Goal: Task Accomplishment & Management: Complete application form

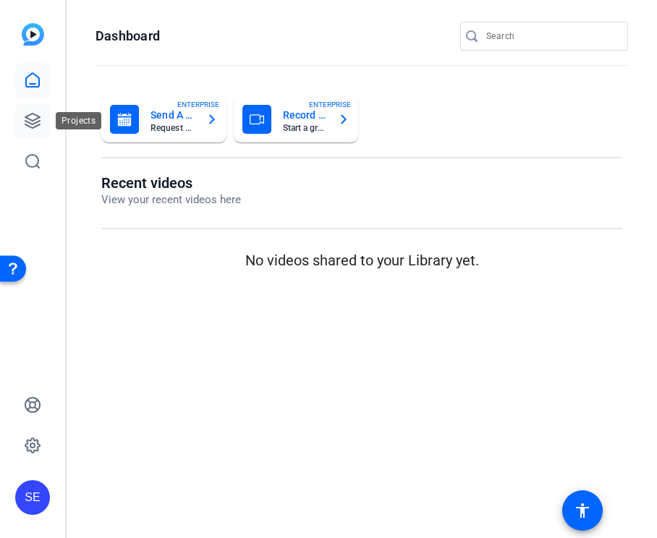
click at [35, 127] on icon at bounding box center [32, 121] width 14 height 14
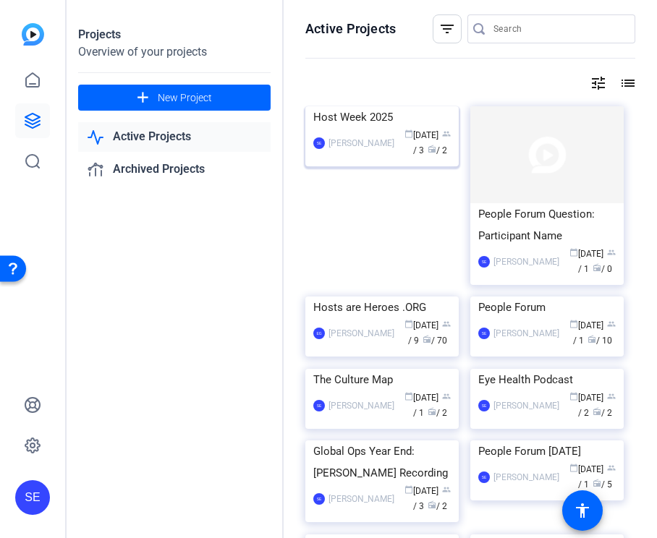
click at [378, 106] on img at bounding box center [381, 106] width 153 height 0
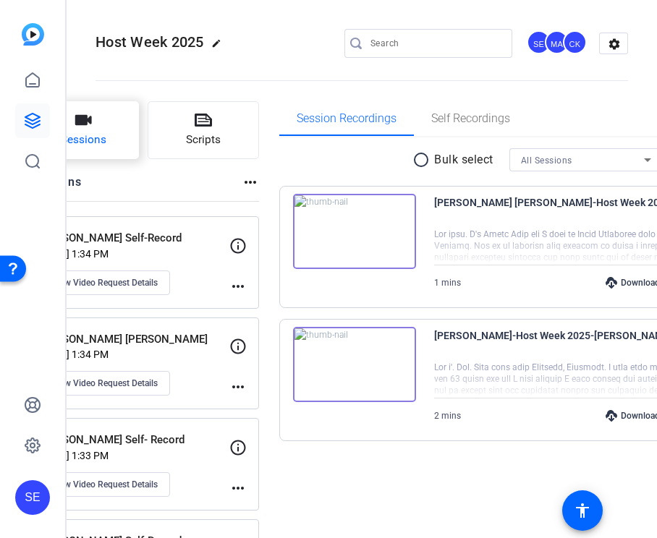
click at [106, 142] on span "Sessions" at bounding box center [84, 140] width 46 height 17
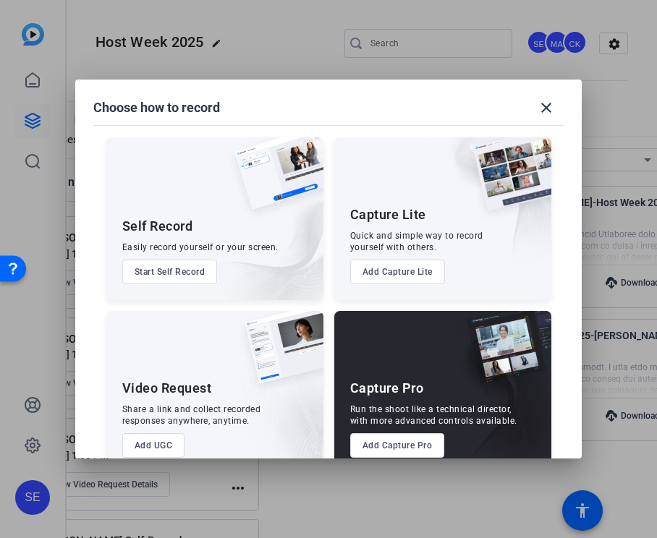
scroll to position [30, 0]
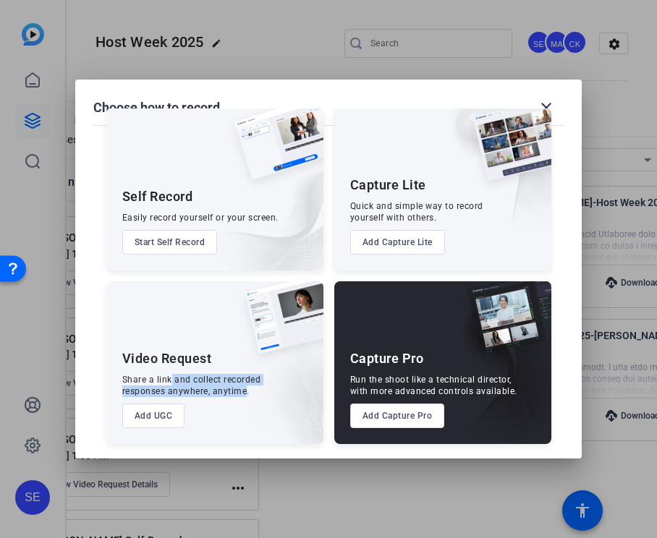
drag, startPoint x: 168, startPoint y: 380, endPoint x: 244, endPoint y: 392, distance: 76.1
click at [244, 392] on div "Share a link and collect recorded responses anywhere, anytime." at bounding box center [191, 385] width 139 height 23
click at [170, 414] on button "Add UGC" at bounding box center [153, 415] width 63 height 25
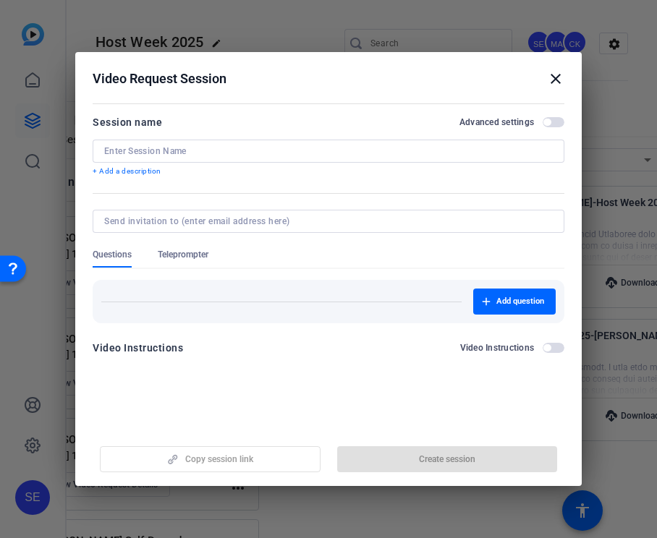
click at [289, 163] on div at bounding box center [328, 171] width 471 height 16
click at [285, 153] on input at bounding box center [328, 151] width 448 height 12
click at [302, 140] on div at bounding box center [328, 151] width 448 height 23
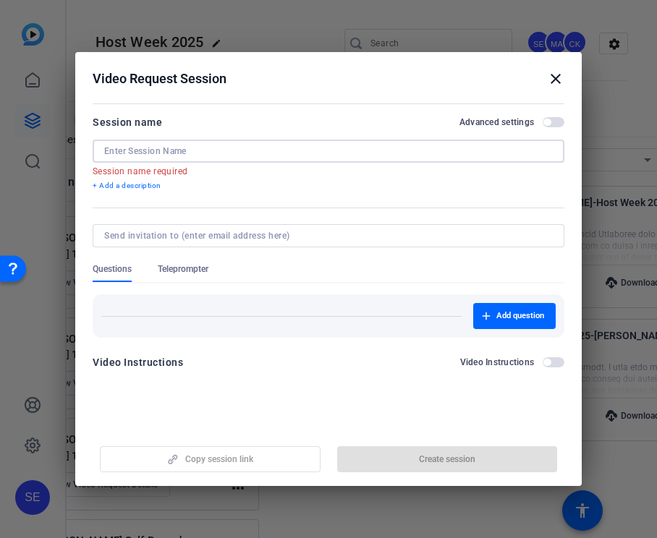
click at [307, 149] on input at bounding box center [328, 151] width 448 height 12
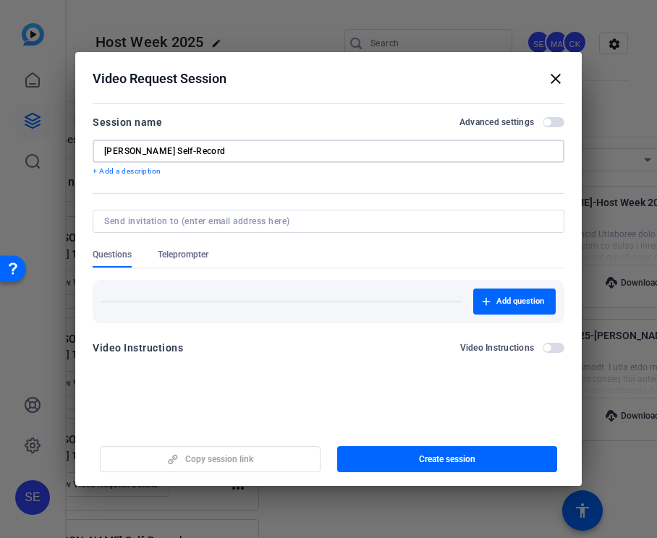
drag, startPoint x: 244, startPoint y: 146, endPoint x: 155, endPoint y: 148, distance: 88.9
click at [155, 148] on input "Annik Rauh Self-Record" at bounding box center [328, 151] width 448 height 12
type input "Annik Rauh Self-Record"
click at [287, 178] on div at bounding box center [328, 171] width 471 height 16
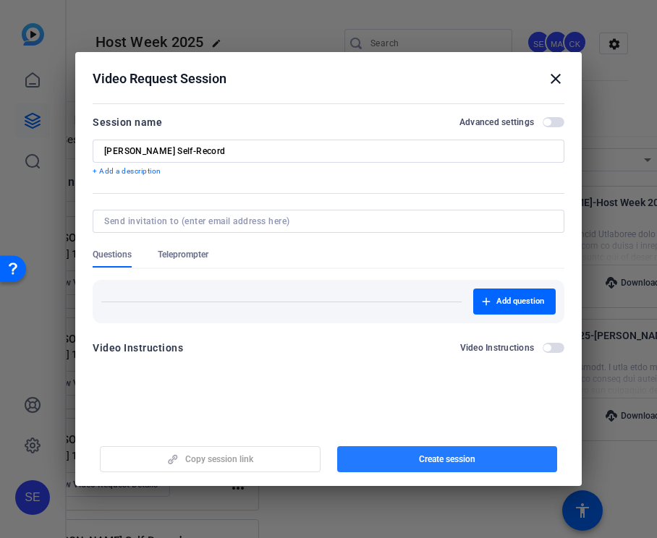
click at [419, 455] on span "Create session" at bounding box center [447, 459] width 56 height 12
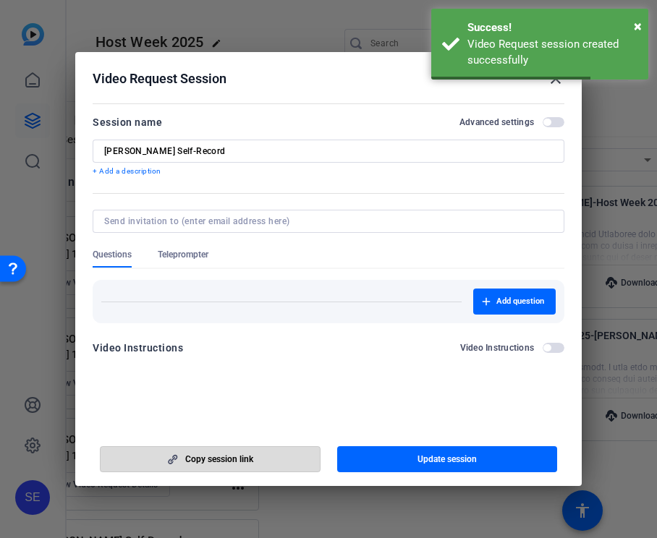
click at [285, 458] on span "button" at bounding box center [210, 459] width 219 height 35
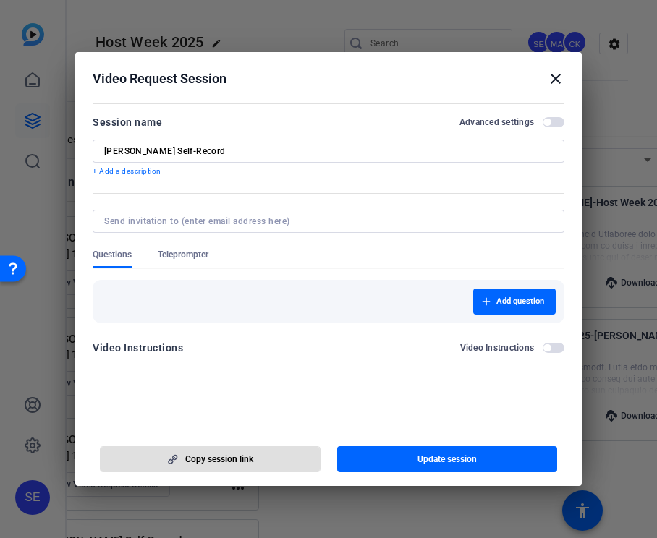
click at [550, 76] on mat-icon "close" at bounding box center [555, 78] width 17 height 17
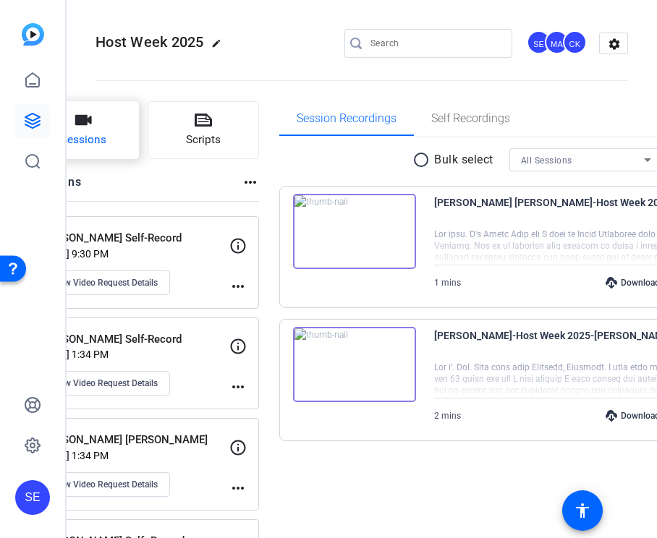
click at [97, 125] on button "Sessions" at bounding box center [82, 130] width 111 height 58
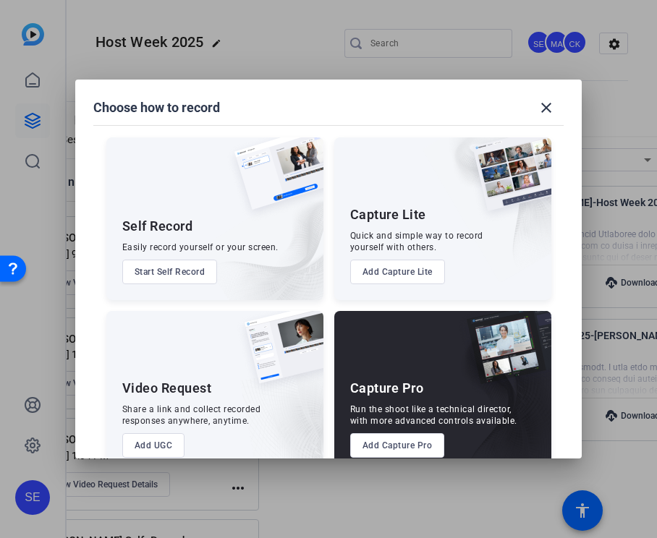
click at [171, 442] on button "Add UGC" at bounding box center [153, 445] width 63 height 25
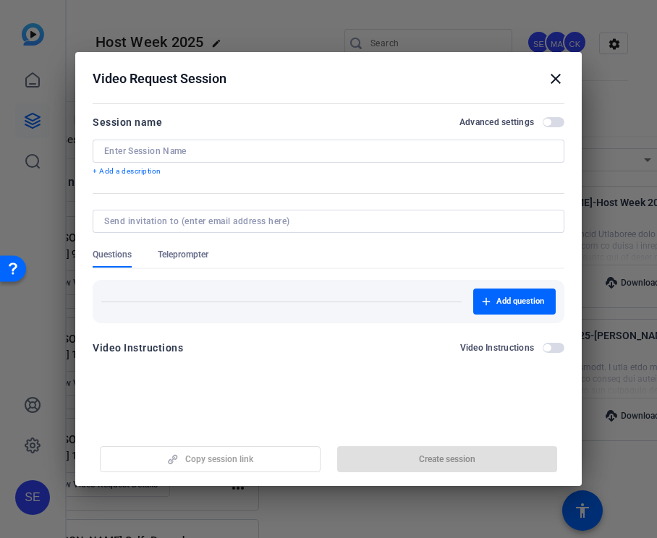
click at [292, 166] on p "+ Add a description" at bounding box center [328, 172] width 471 height 12
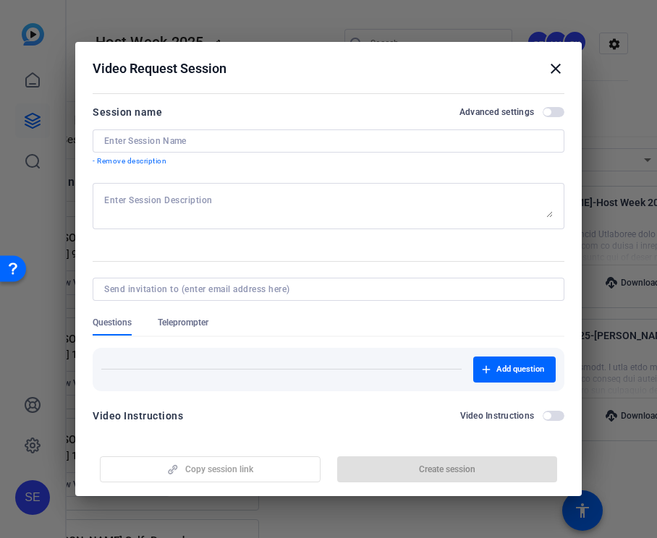
click at [286, 148] on div at bounding box center [328, 140] width 448 height 23
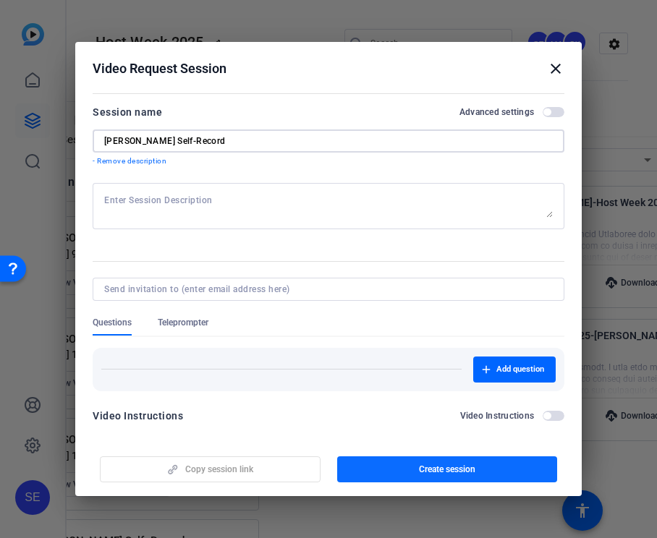
type input "Ansel Troy Self-Record"
click at [435, 474] on span "Create session" at bounding box center [447, 469] width 56 height 12
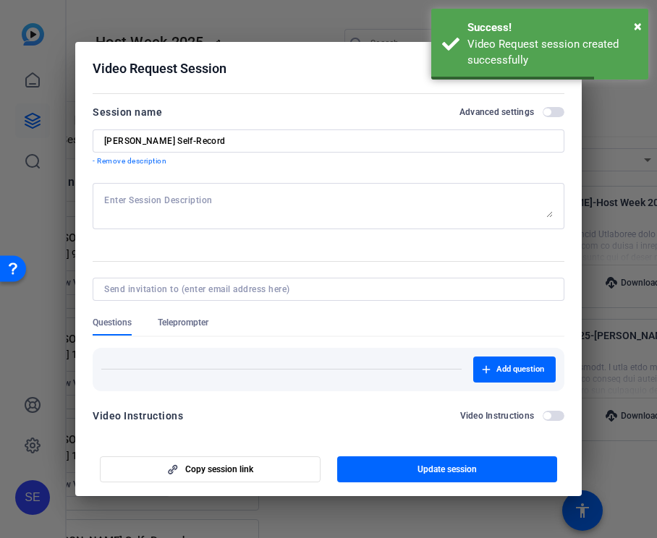
click at [253, 487] on mat-dialog-actions "Copy session link Update session" at bounding box center [328, 467] width 506 height 58
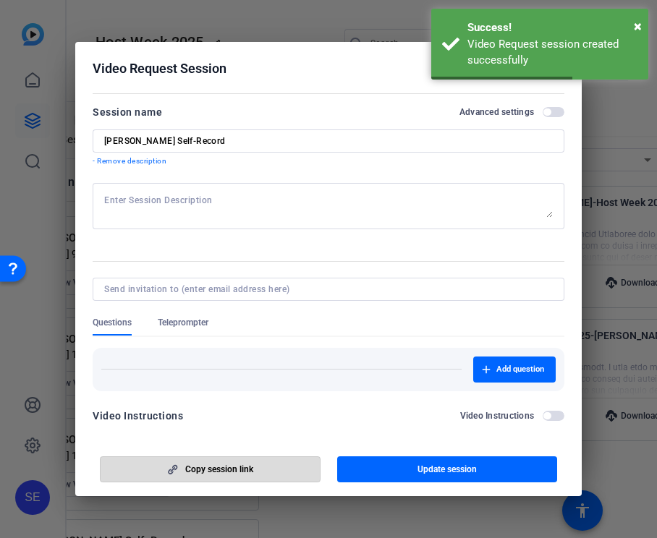
click at [252, 462] on span "button" at bounding box center [210, 469] width 219 height 35
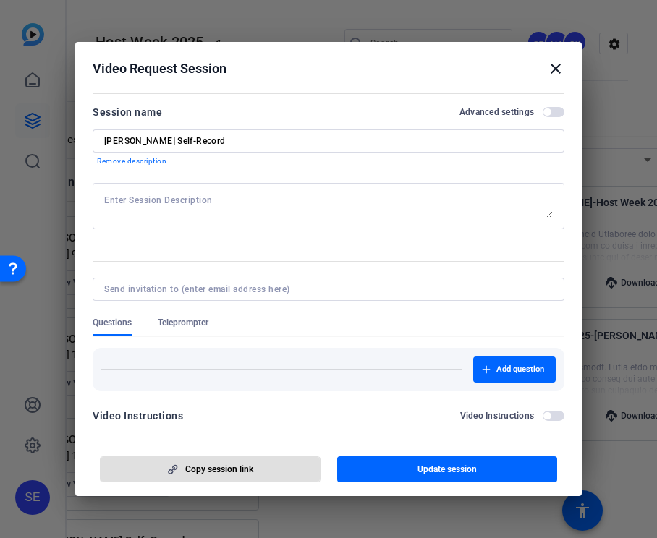
click at [559, 72] on mat-icon "close" at bounding box center [555, 68] width 17 height 17
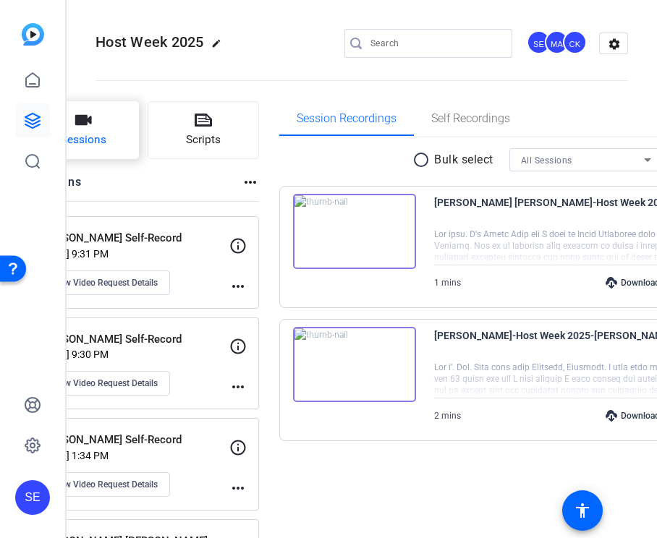
click at [139, 121] on button "Sessions" at bounding box center [82, 130] width 111 height 58
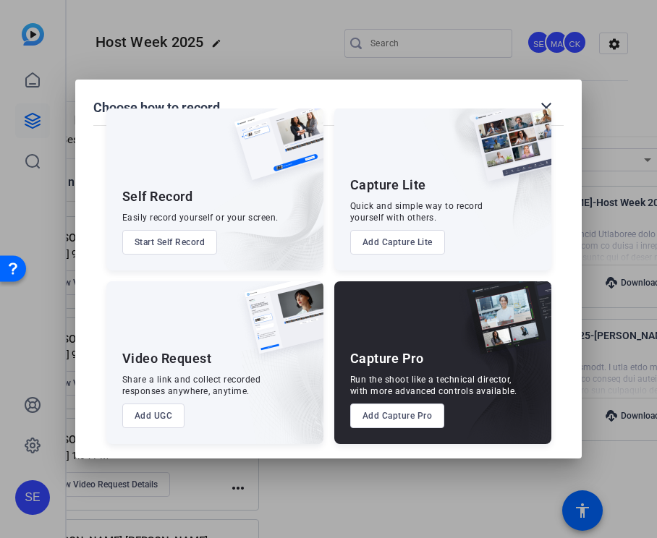
click at [165, 411] on button "Add UGC" at bounding box center [153, 415] width 63 height 25
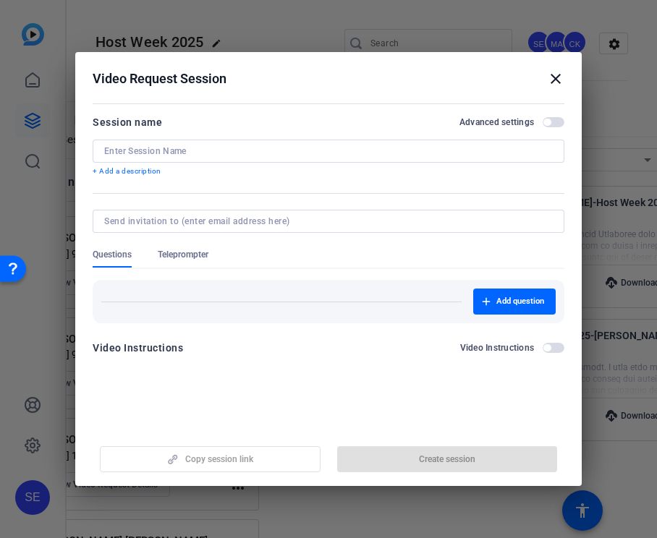
click at [276, 140] on div at bounding box center [328, 151] width 448 height 23
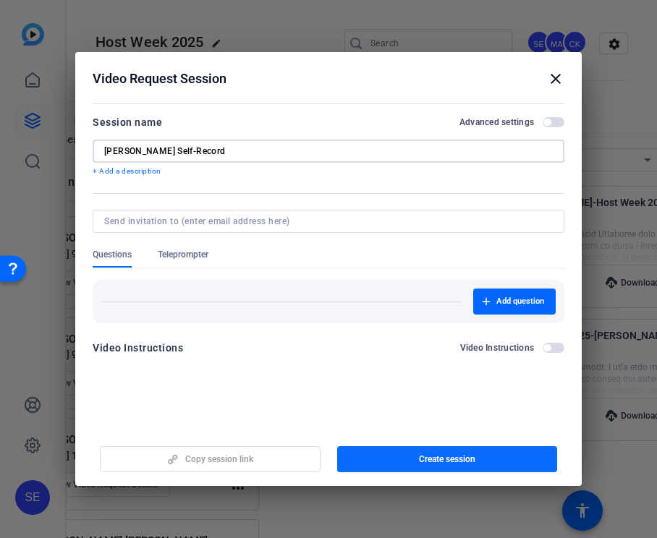
type input "Arturo Blas Self-Record"
click at [486, 459] on span "button" at bounding box center [447, 459] width 221 height 35
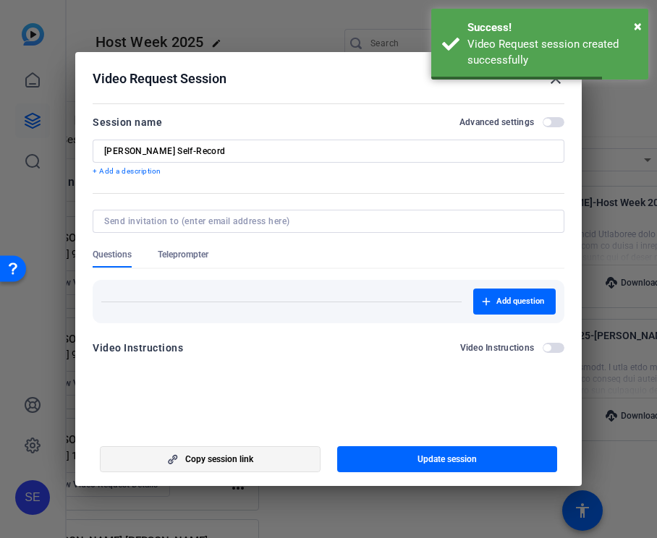
click at [225, 463] on span "Copy session link" at bounding box center [219, 459] width 68 height 12
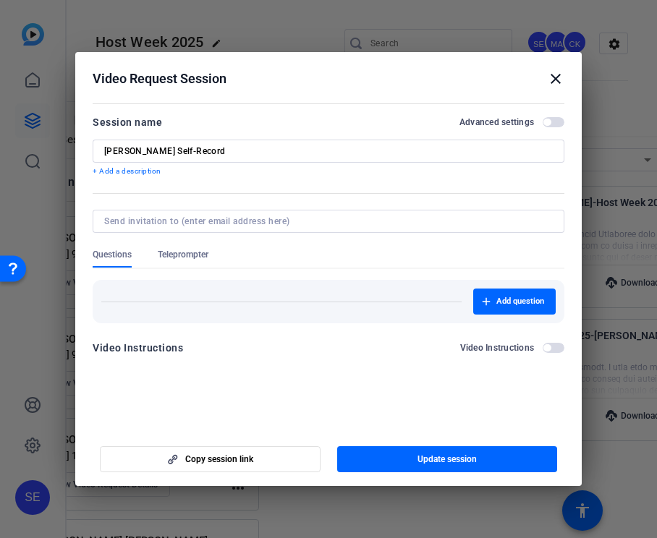
click at [560, 77] on mat-icon "close" at bounding box center [555, 78] width 17 height 17
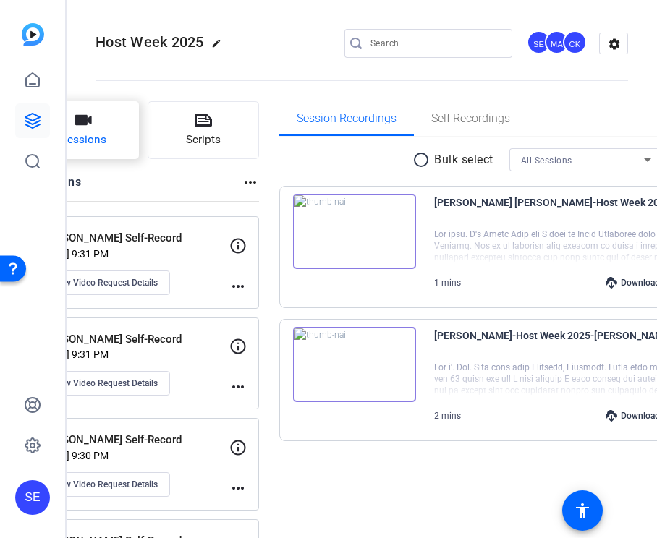
click at [106, 134] on span "Sessions" at bounding box center [84, 140] width 46 height 17
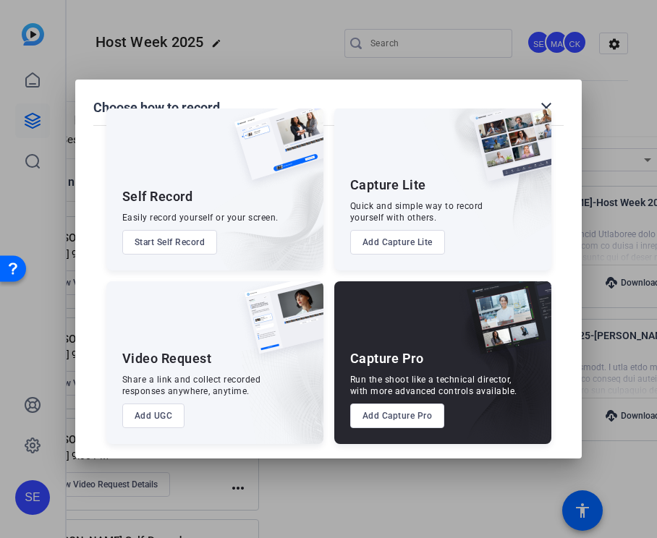
click at [161, 412] on button "Add UGC" at bounding box center [153, 415] width 63 height 25
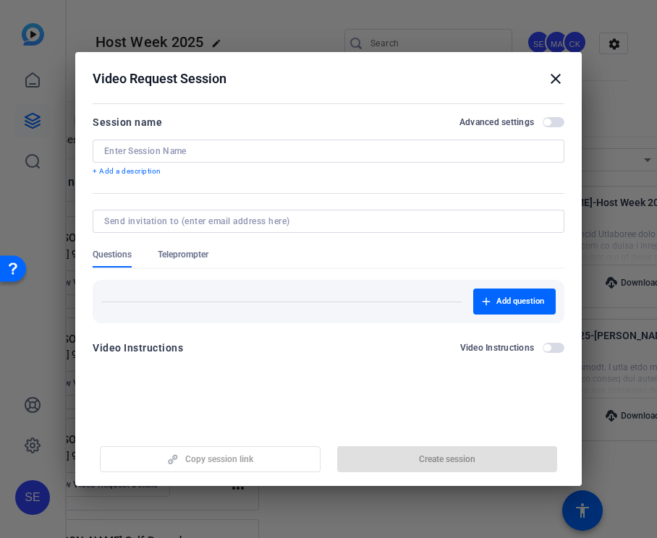
click at [273, 155] on input at bounding box center [328, 151] width 448 height 12
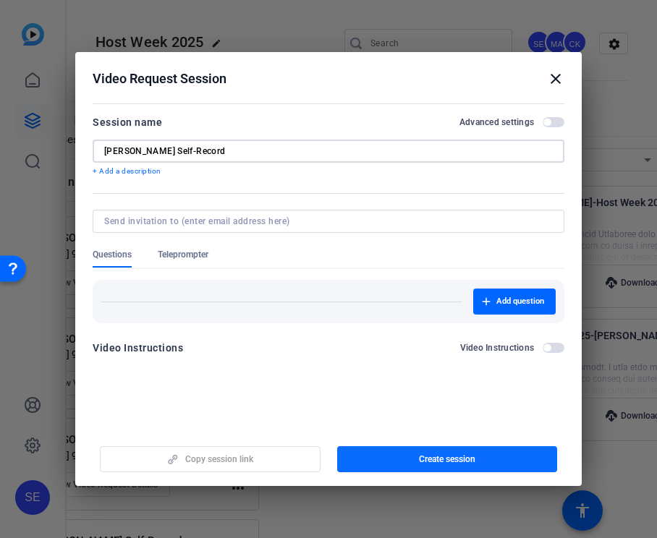
type input "Dolly Duran Self-Record"
click at [424, 459] on span "Create session" at bounding box center [447, 459] width 56 height 12
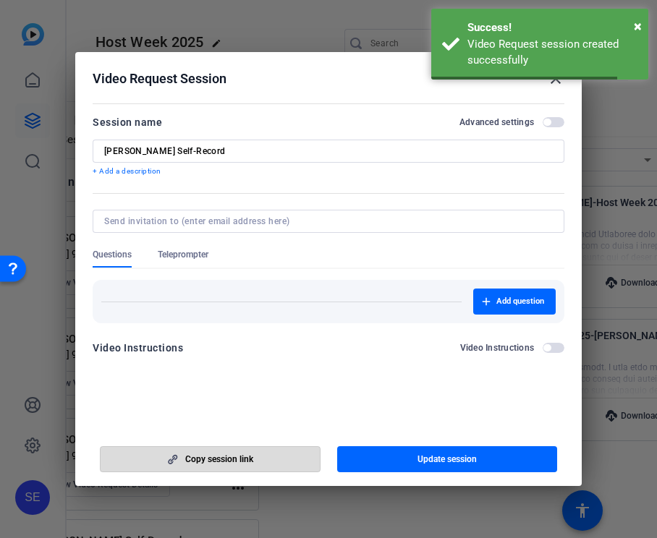
click at [247, 459] on span "Copy session link" at bounding box center [219, 459] width 68 height 12
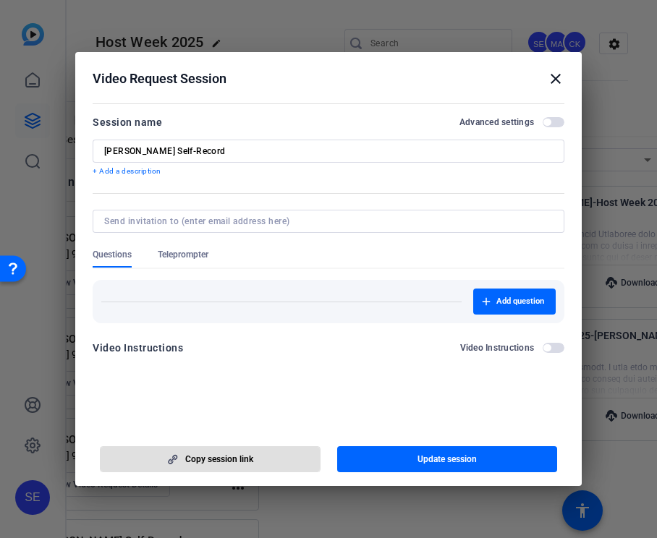
click at [557, 79] on mat-icon "close" at bounding box center [555, 78] width 17 height 17
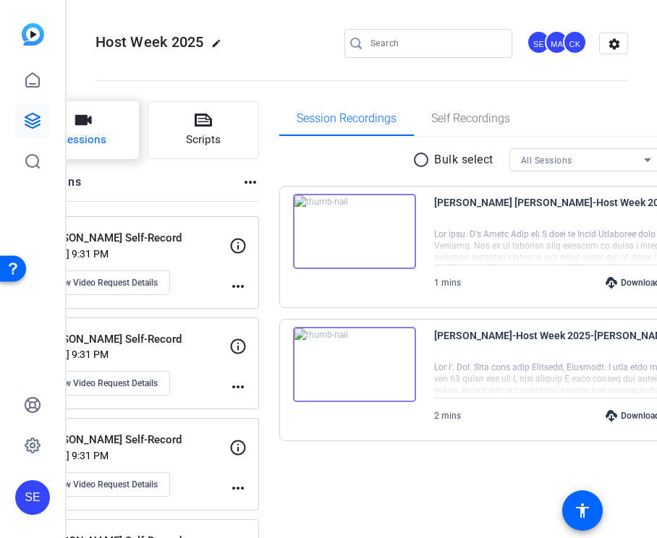
click at [106, 140] on span "Sessions" at bounding box center [84, 140] width 46 height 17
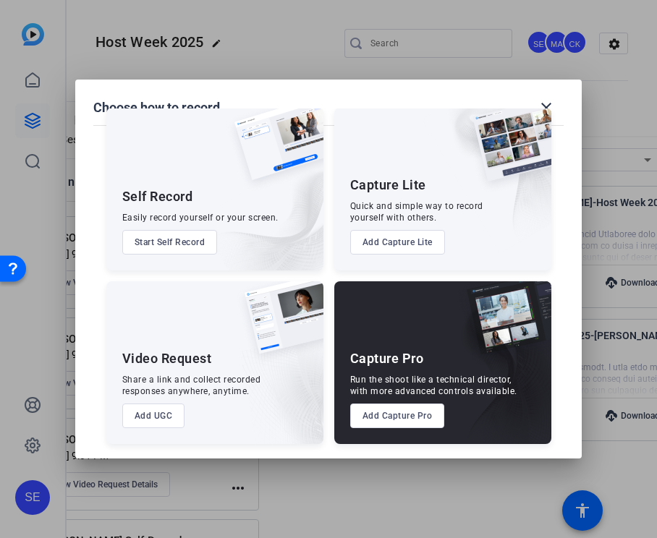
click at [160, 410] on button "Add UGC" at bounding box center [153, 415] width 63 height 25
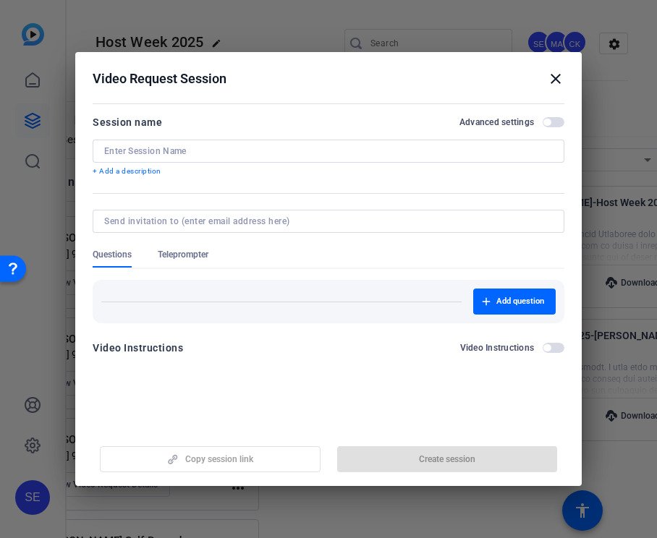
click at [255, 147] on input at bounding box center [328, 151] width 448 height 12
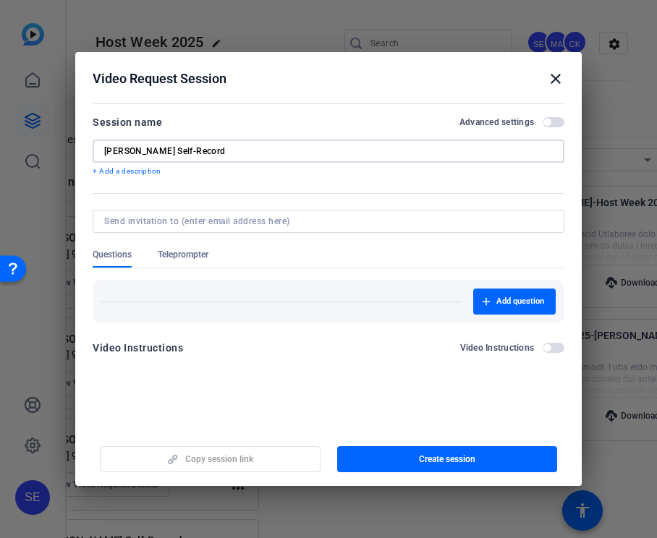
click at [118, 153] on input "Goeffrey Gedge Self-Record" at bounding box center [328, 151] width 448 height 12
type input "Geoffrey Gedge Self-Record"
click at [438, 460] on span "Create session" at bounding box center [447, 459] width 56 height 12
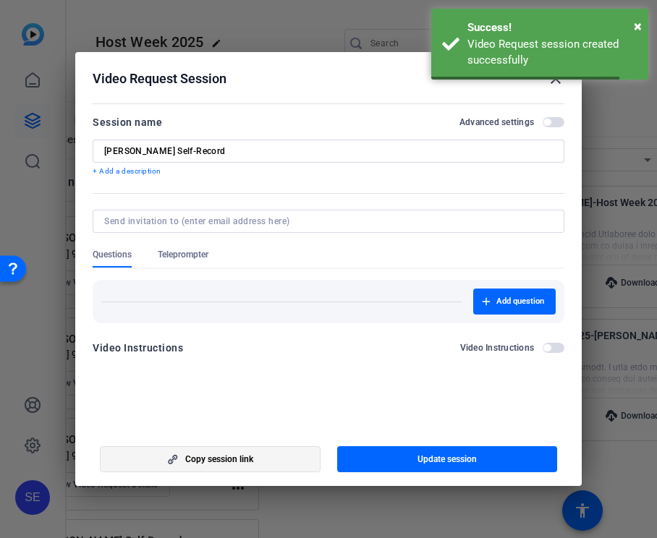
click at [257, 462] on span "button" at bounding box center [210, 459] width 219 height 35
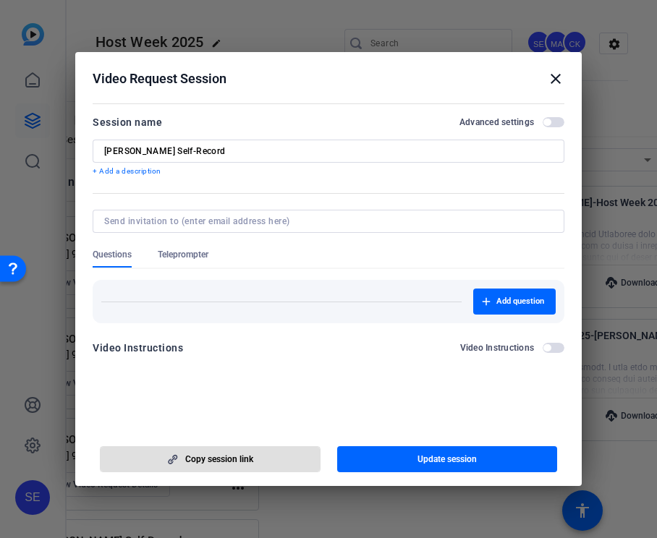
click at [555, 79] on mat-icon "close" at bounding box center [555, 78] width 17 height 17
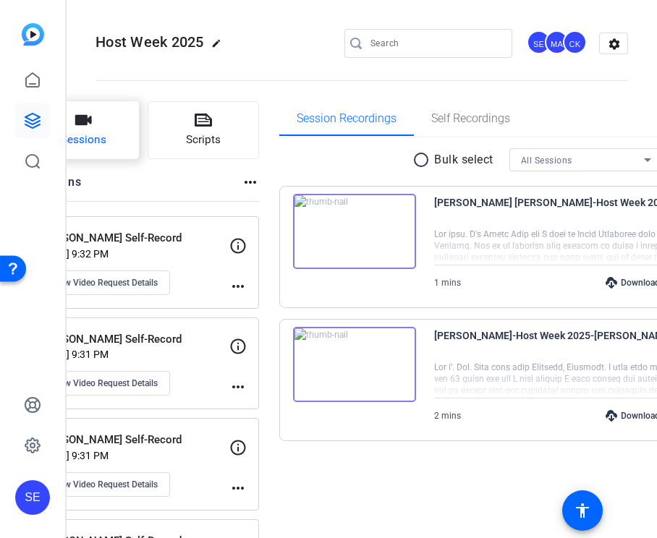
click at [124, 131] on button "Sessions" at bounding box center [82, 130] width 111 height 58
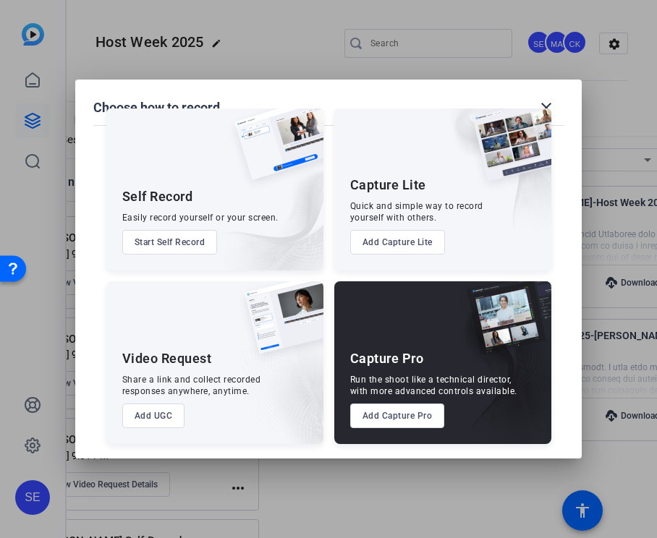
click at [164, 421] on button "Add UGC" at bounding box center [153, 415] width 63 height 25
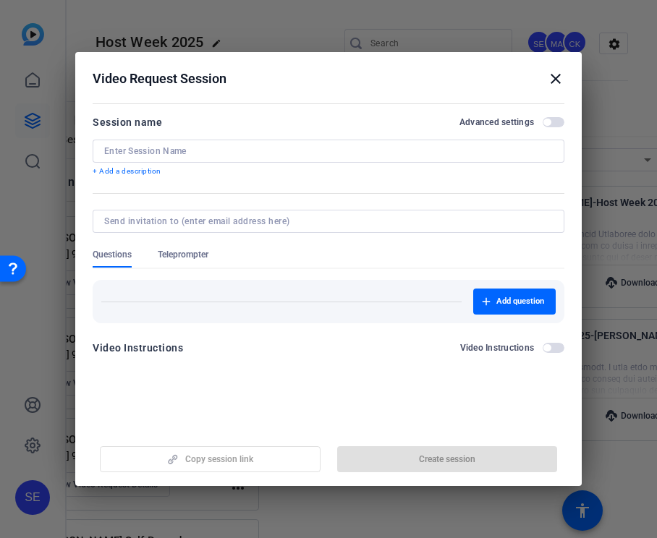
click at [228, 144] on div at bounding box center [328, 151] width 448 height 23
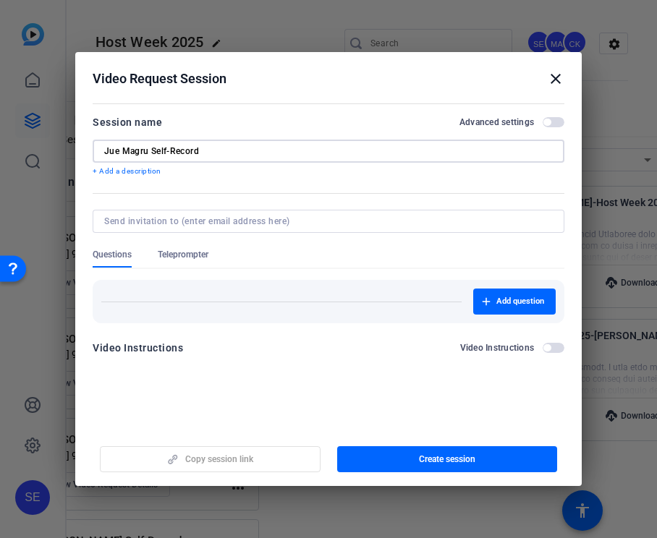
click at [137, 155] on input "Jue Magru Self-Record" at bounding box center [328, 151] width 448 height 12
click at [144, 151] on input "Jue Magru Self-Record" at bounding box center [328, 151] width 448 height 12
type input "Jue Murgu Self-Record"
click at [430, 457] on span "Create session" at bounding box center [447, 459] width 56 height 12
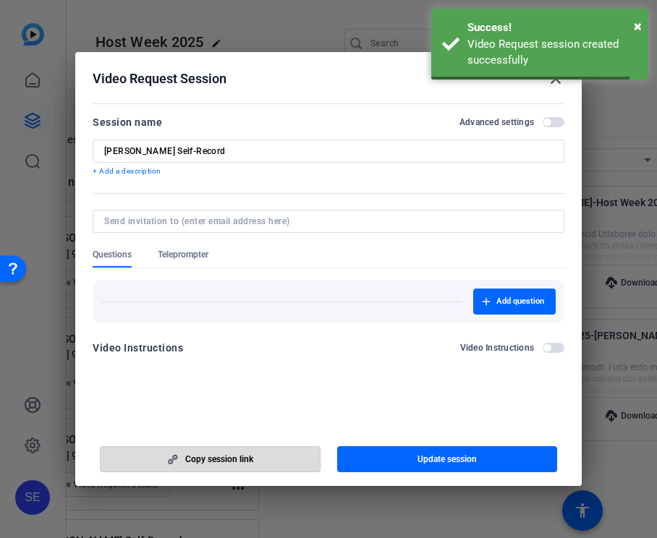
click at [254, 458] on span "button" at bounding box center [210, 459] width 219 height 35
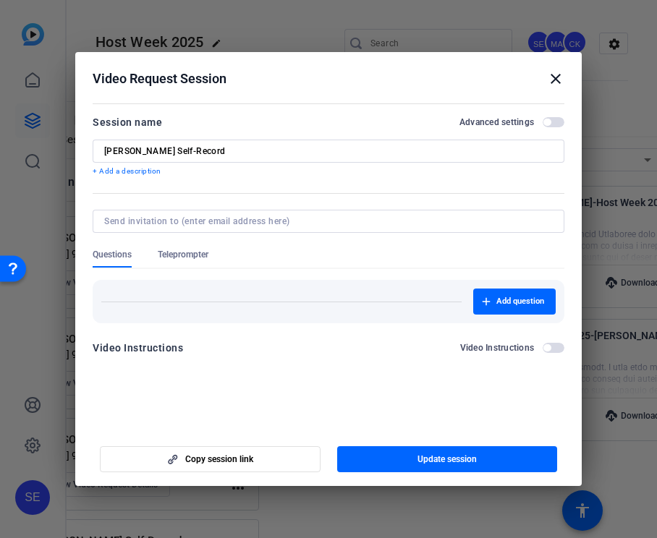
click at [547, 76] on mat-icon "close" at bounding box center [555, 78] width 17 height 17
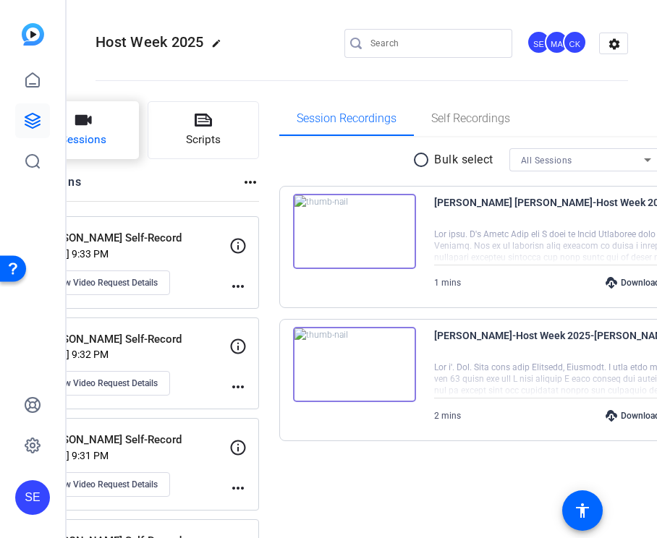
click at [102, 119] on button "Sessions" at bounding box center [82, 130] width 111 height 58
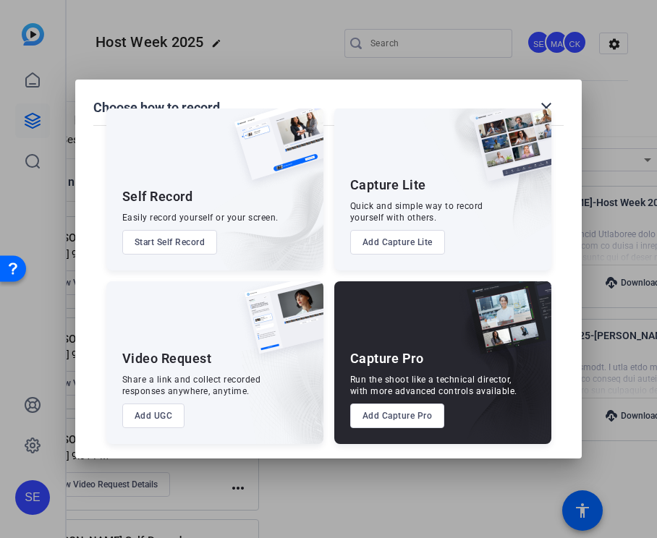
click at [168, 412] on button "Add UGC" at bounding box center [153, 415] width 63 height 25
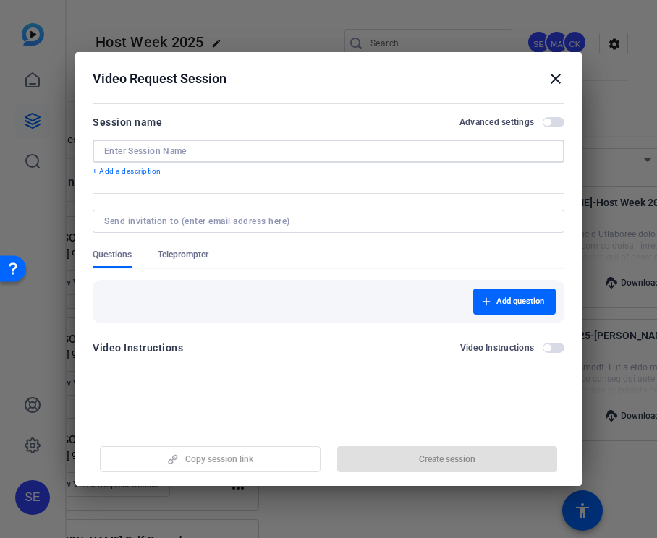
click at [270, 152] on input at bounding box center [328, 151] width 448 height 12
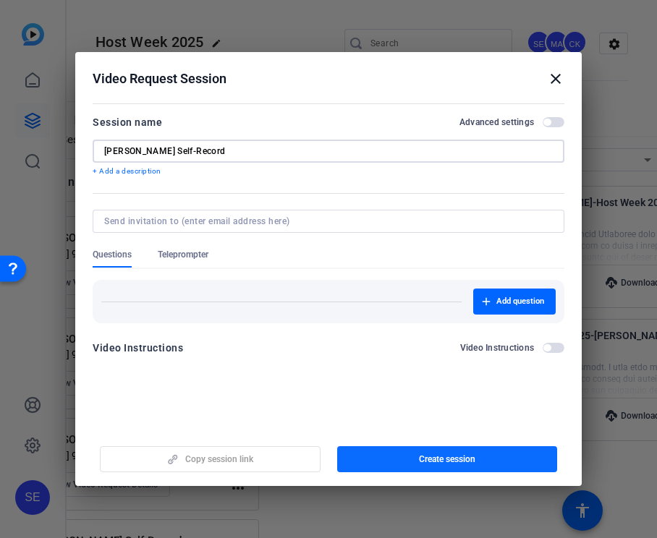
type input "Rie Matsumara Self-Record"
click at [401, 458] on span "button" at bounding box center [447, 459] width 221 height 35
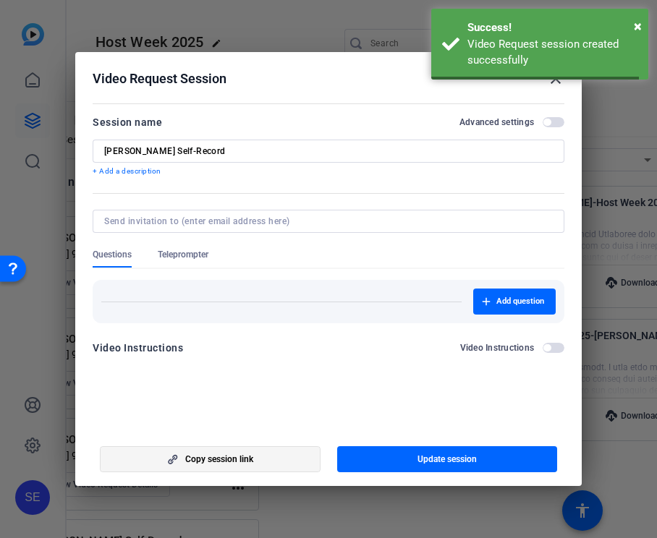
click at [275, 455] on span "button" at bounding box center [210, 459] width 219 height 35
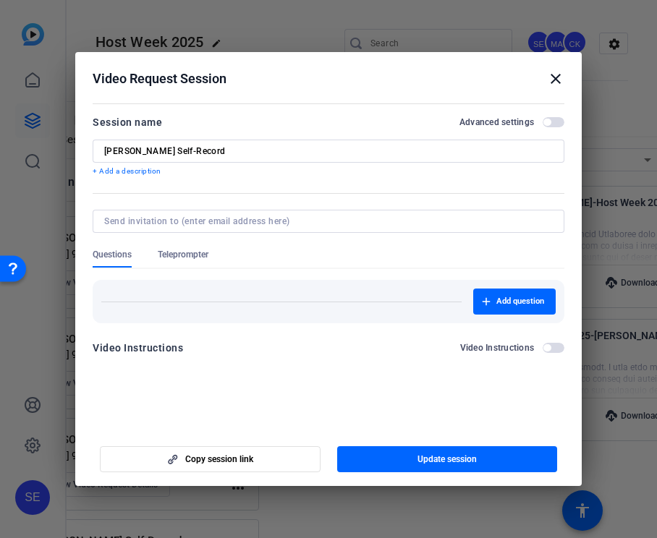
click at [553, 74] on mat-icon "close" at bounding box center [555, 78] width 17 height 17
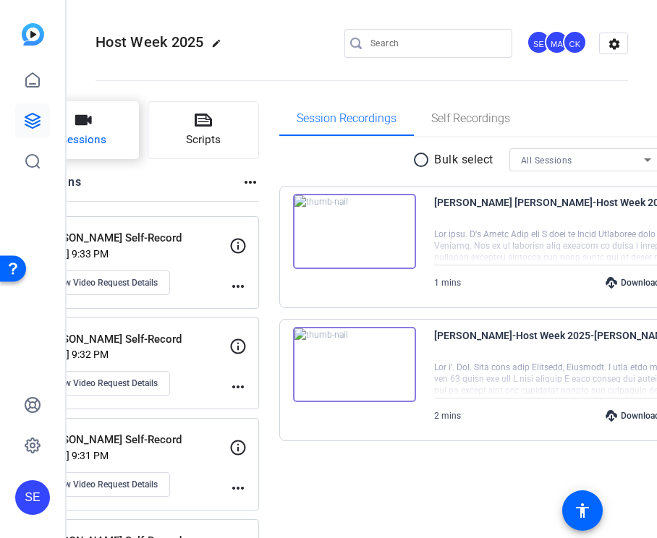
click at [125, 128] on button "Sessions" at bounding box center [82, 130] width 111 height 58
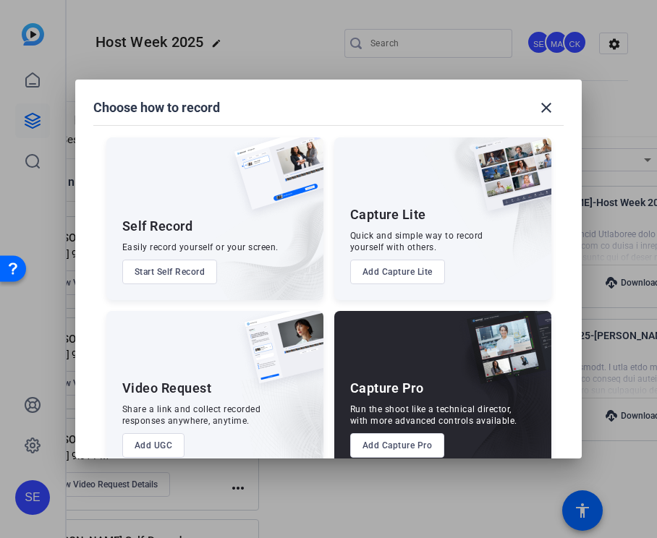
click at [165, 440] on button "Add UGC" at bounding box center [153, 445] width 63 height 25
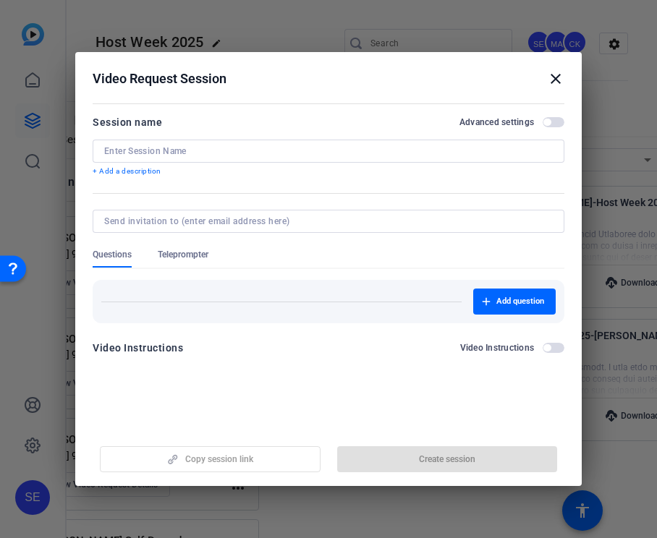
click at [265, 148] on input at bounding box center [328, 151] width 448 height 12
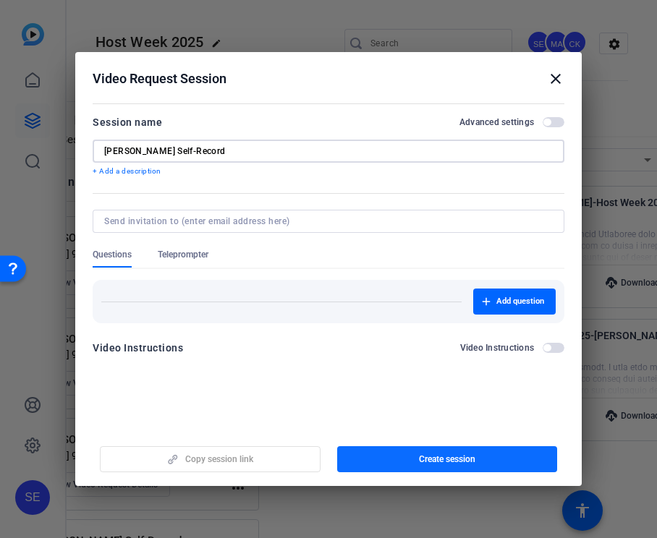
type input "Debora Lanini Self-Record"
click at [402, 461] on span "button" at bounding box center [447, 459] width 221 height 35
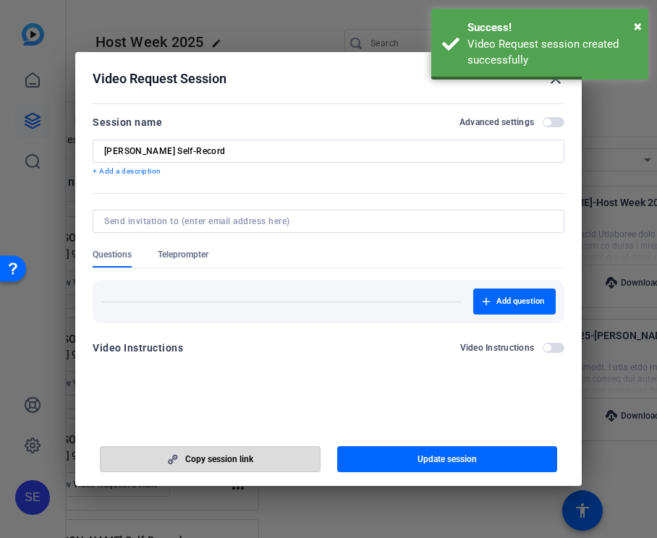
click at [255, 463] on span "button" at bounding box center [210, 459] width 219 height 35
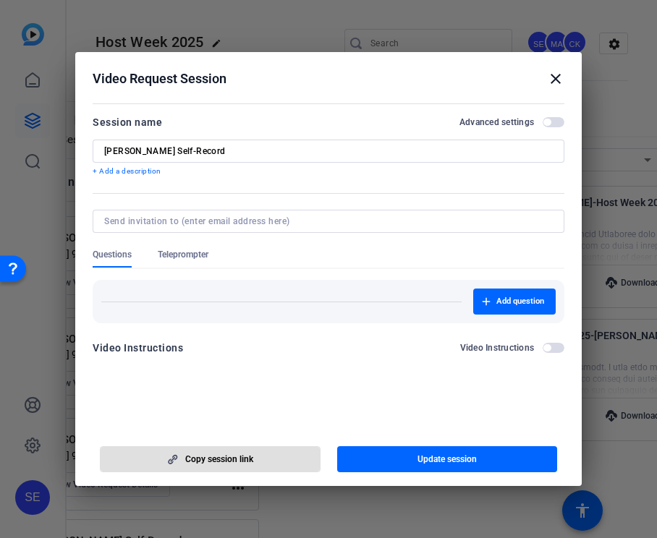
click at [552, 79] on mat-icon "close" at bounding box center [555, 78] width 17 height 17
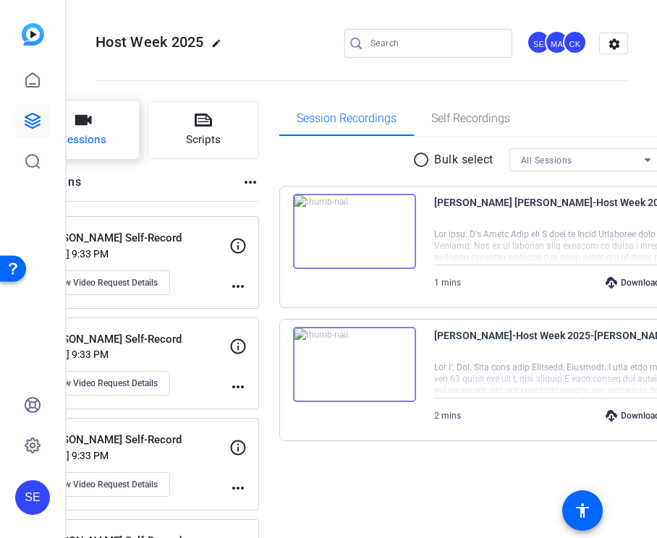
click at [97, 150] on button "Sessions" at bounding box center [82, 130] width 111 height 58
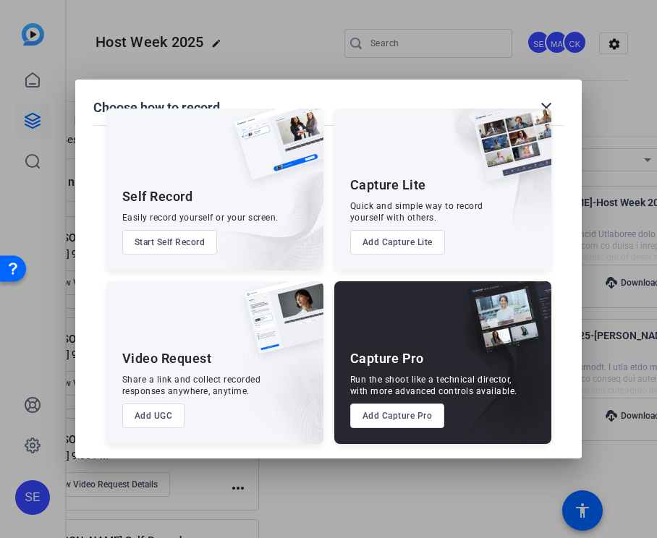
click at [166, 403] on button "Add UGC" at bounding box center [153, 415] width 63 height 25
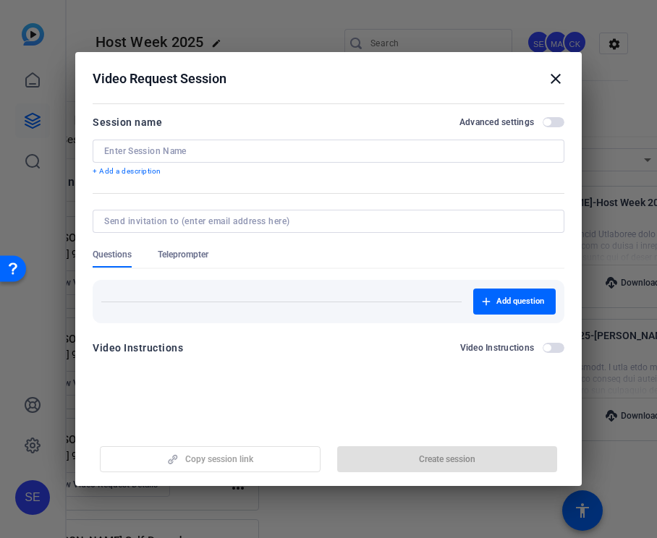
click at [219, 146] on input at bounding box center [328, 151] width 448 height 12
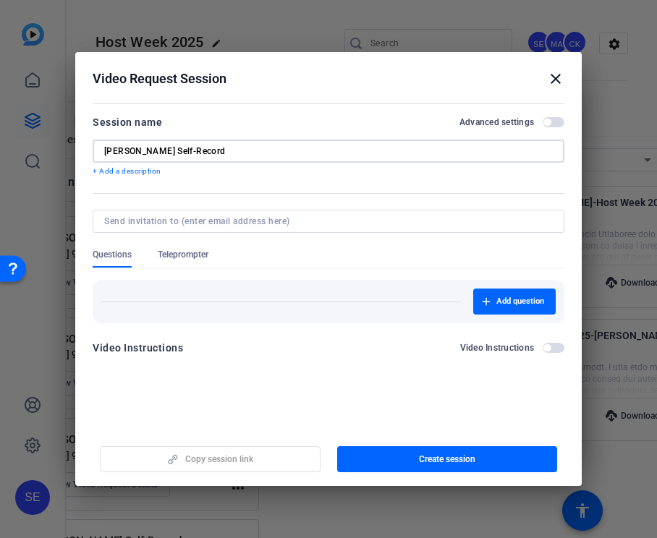
type input "Erwan Lelo Self-Record"
click at [381, 453] on span "button" at bounding box center [447, 459] width 221 height 35
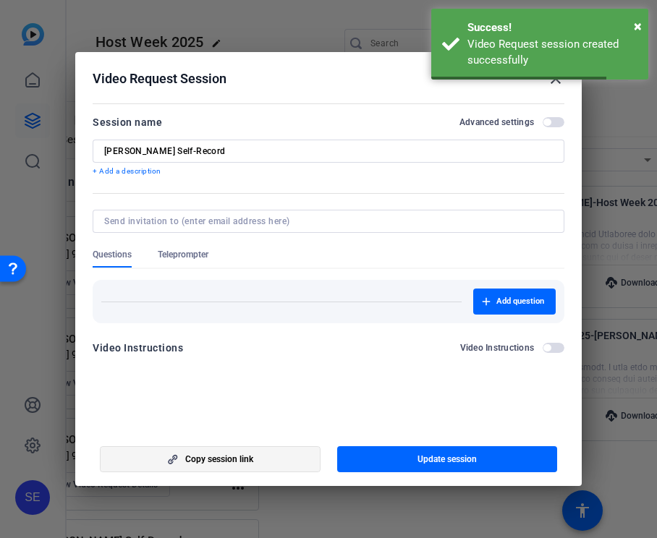
click at [181, 463] on icon "button" at bounding box center [172, 459] width 18 height 10
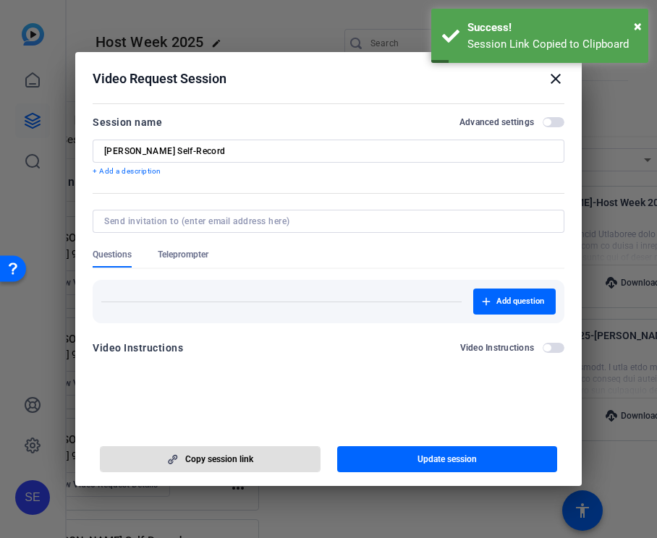
click at [557, 80] on mat-icon "close" at bounding box center [555, 78] width 17 height 17
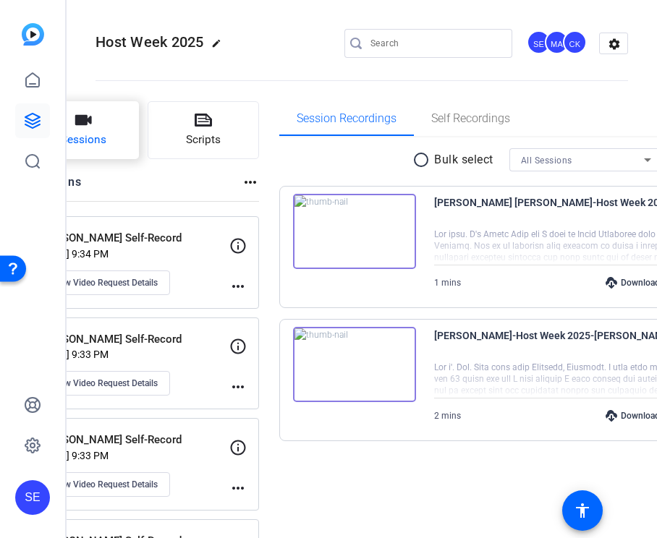
click at [132, 127] on button "Sessions" at bounding box center [82, 130] width 111 height 58
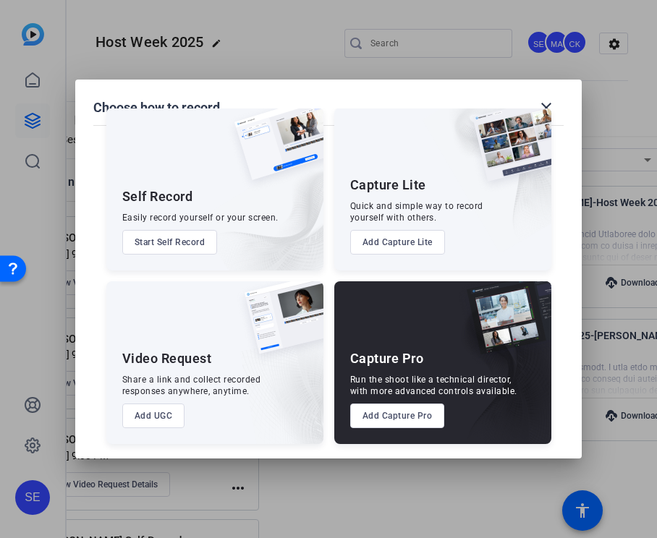
click at [157, 403] on button "Add UGC" at bounding box center [153, 415] width 63 height 25
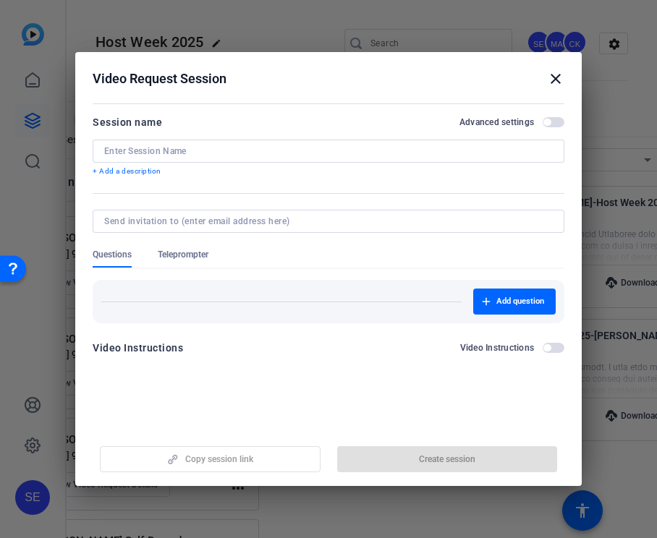
click at [233, 134] on div "Session name Advanced settings + Add a description" at bounding box center [328, 146] width 471 height 64
click at [233, 156] on input at bounding box center [328, 151] width 448 height 12
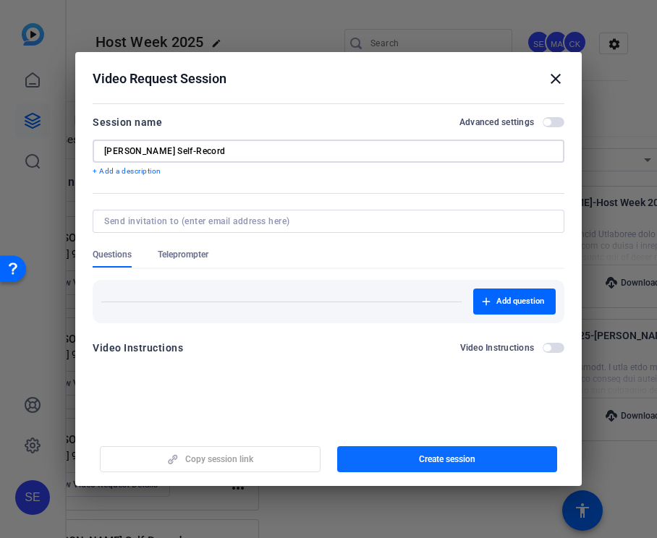
type input "Ricardo Lopez Self-Record"
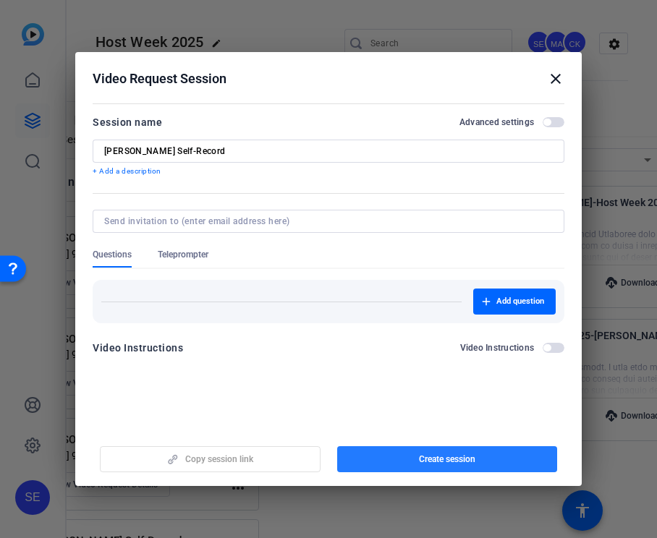
click at [419, 462] on span "Create session" at bounding box center [447, 459] width 56 height 12
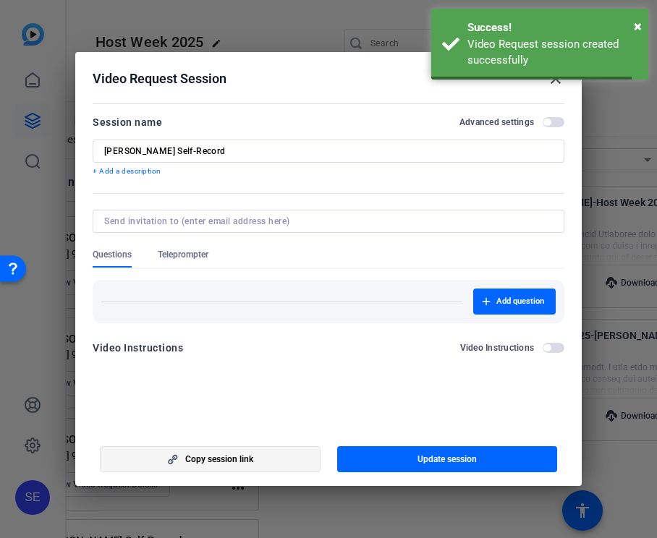
click at [277, 458] on span "button" at bounding box center [210, 459] width 219 height 35
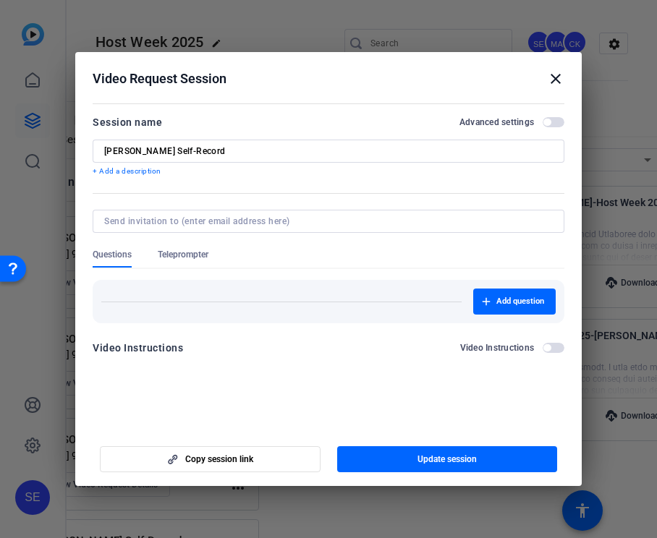
click at [550, 79] on mat-icon "close" at bounding box center [555, 78] width 17 height 17
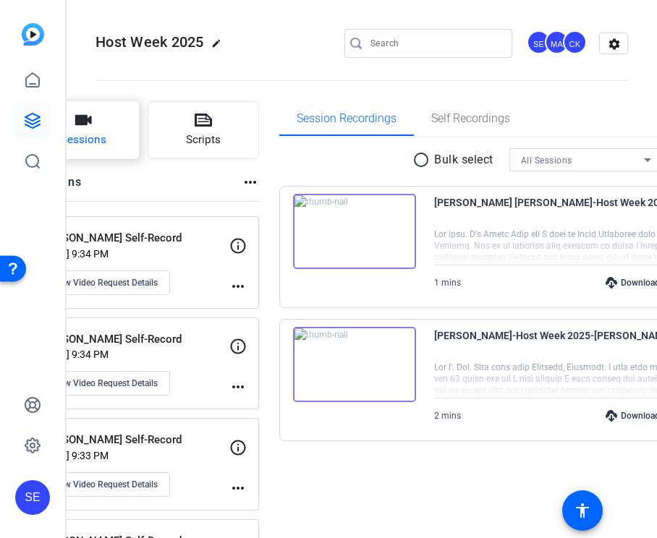
click at [92, 121] on icon "button" at bounding box center [83, 120] width 17 height 10
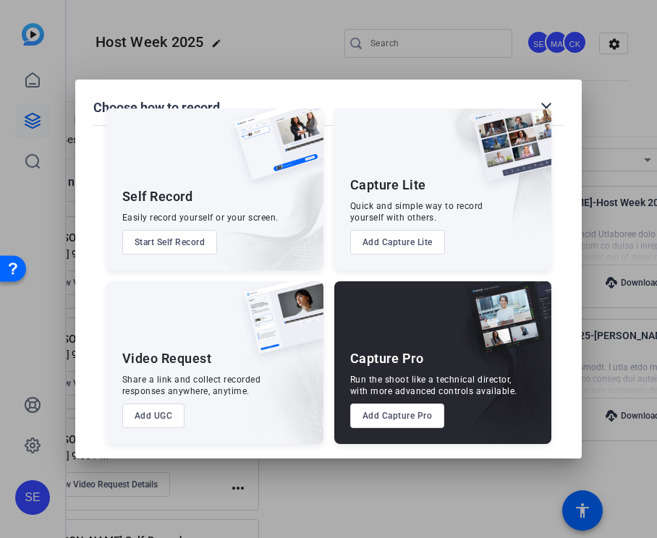
scroll to position [27, 0]
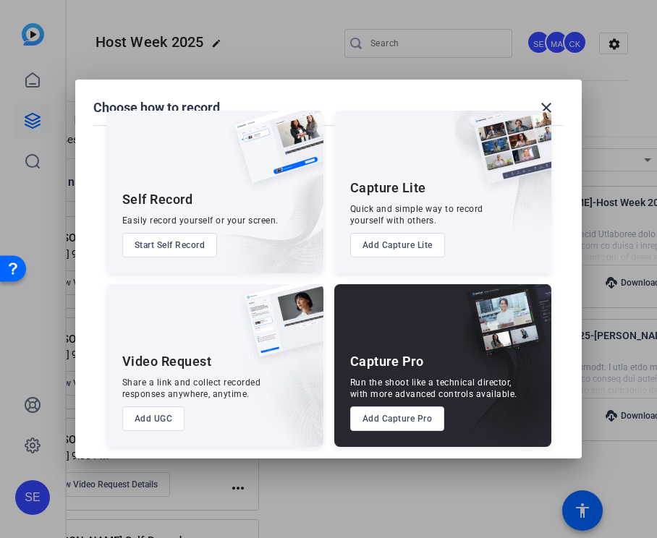
click at [167, 416] on button "Add UGC" at bounding box center [153, 418] width 63 height 25
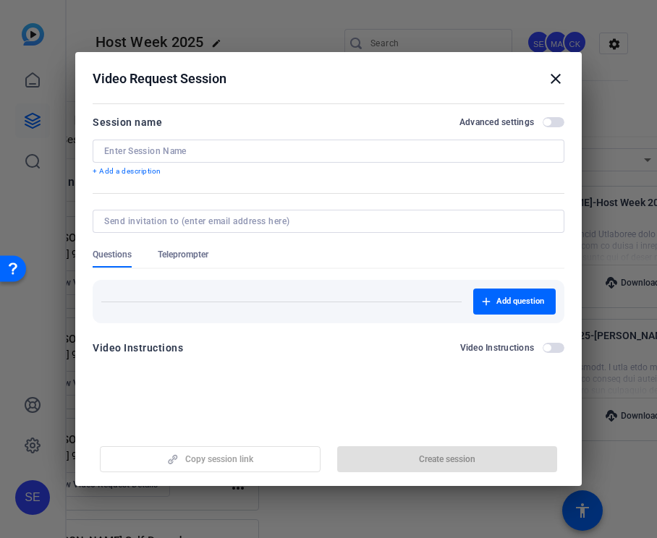
click at [210, 149] on input at bounding box center [328, 151] width 448 height 12
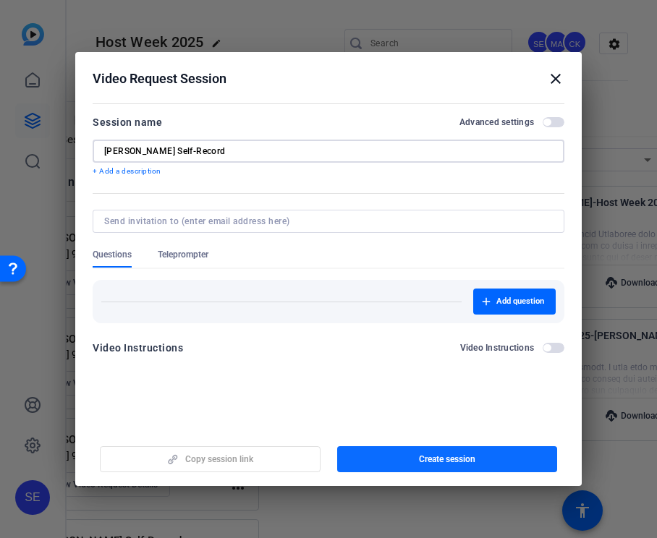
type input "[PERSON_NAME] Self-Record"
click at [422, 463] on span "Create session" at bounding box center [447, 459] width 56 height 12
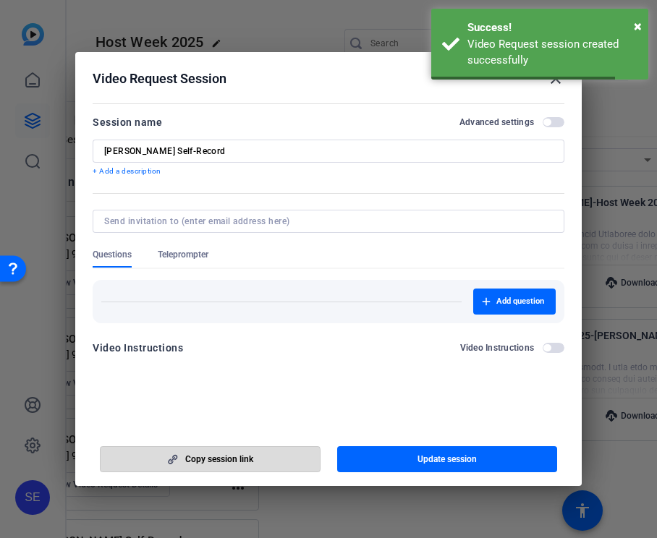
click at [210, 468] on span "button" at bounding box center [210, 459] width 219 height 35
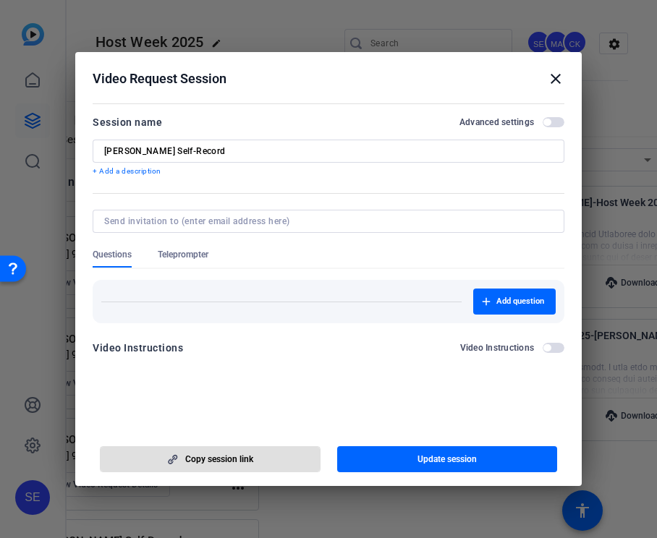
click at [557, 83] on mat-icon "close" at bounding box center [555, 78] width 17 height 17
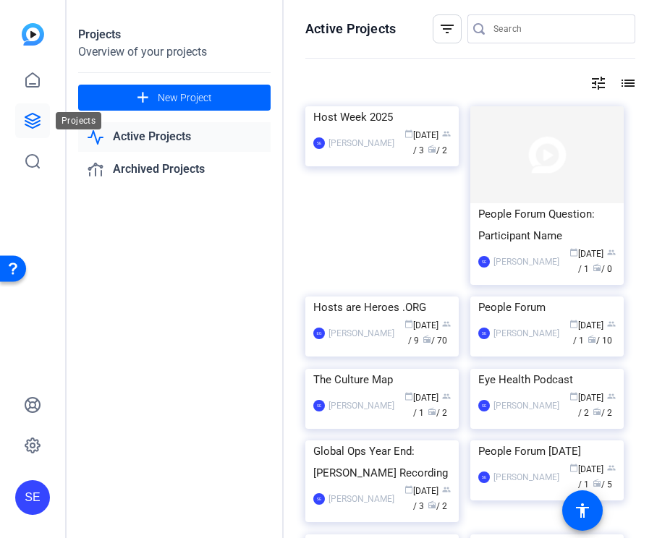
click at [35, 131] on link at bounding box center [32, 120] width 35 height 35
